Goal: Task Accomplishment & Management: Manage account settings

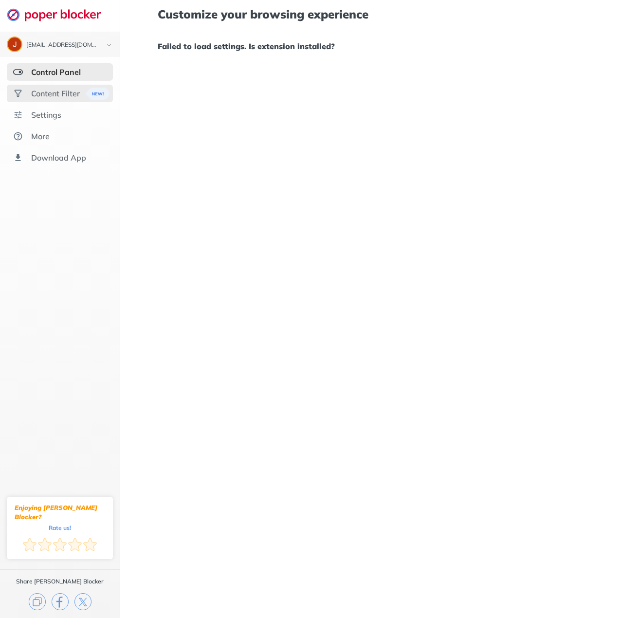
click at [49, 93] on div "Content Filter" at bounding box center [55, 94] width 49 height 10
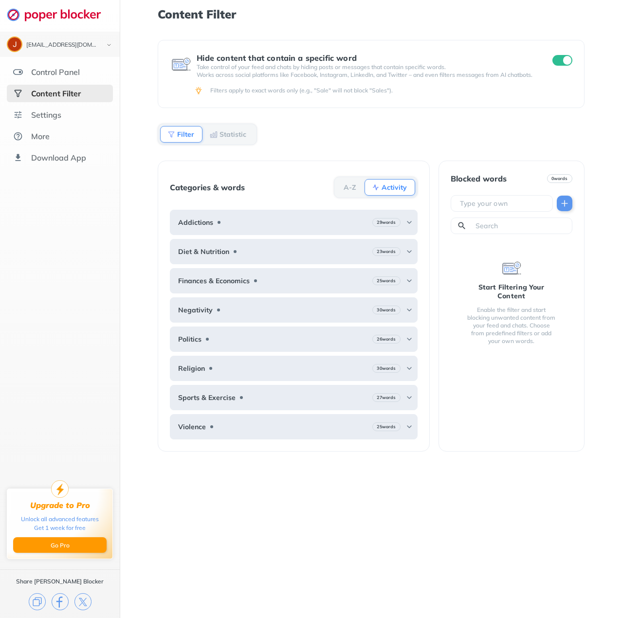
click at [558, 59] on input "checkbox" at bounding box center [562, 60] width 20 height 11
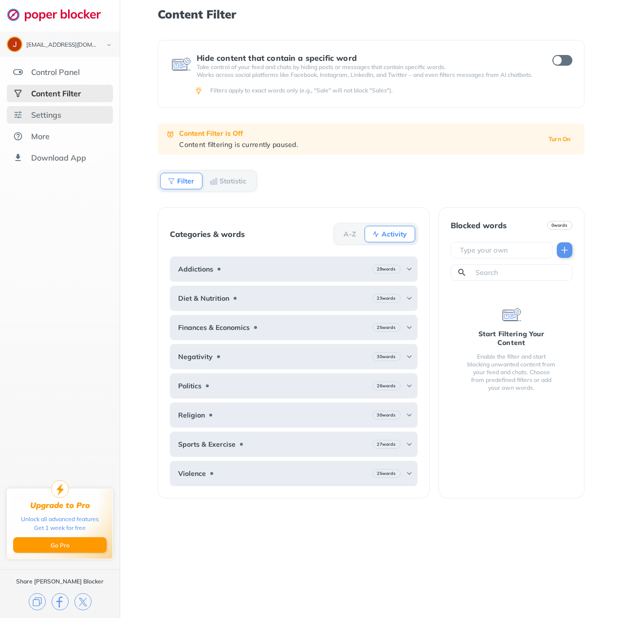
click at [77, 115] on div "Settings" at bounding box center [60, 115] width 106 height 18
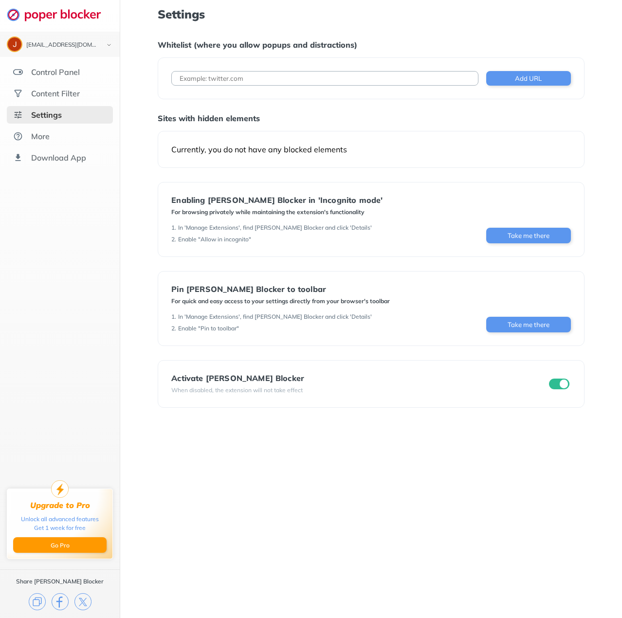
click at [565, 381] on input "checkbox" at bounding box center [559, 383] width 20 height 11
click at [558, 396] on div "Activate [PERSON_NAME] Blocker When disabled, the extension will not take effect" at bounding box center [371, 384] width 426 height 48
click at [561, 389] on div at bounding box center [559, 384] width 24 height 14
click at [562, 386] on input "checkbox" at bounding box center [559, 383] width 20 height 11
